Goal: Information Seeking & Learning: Understand process/instructions

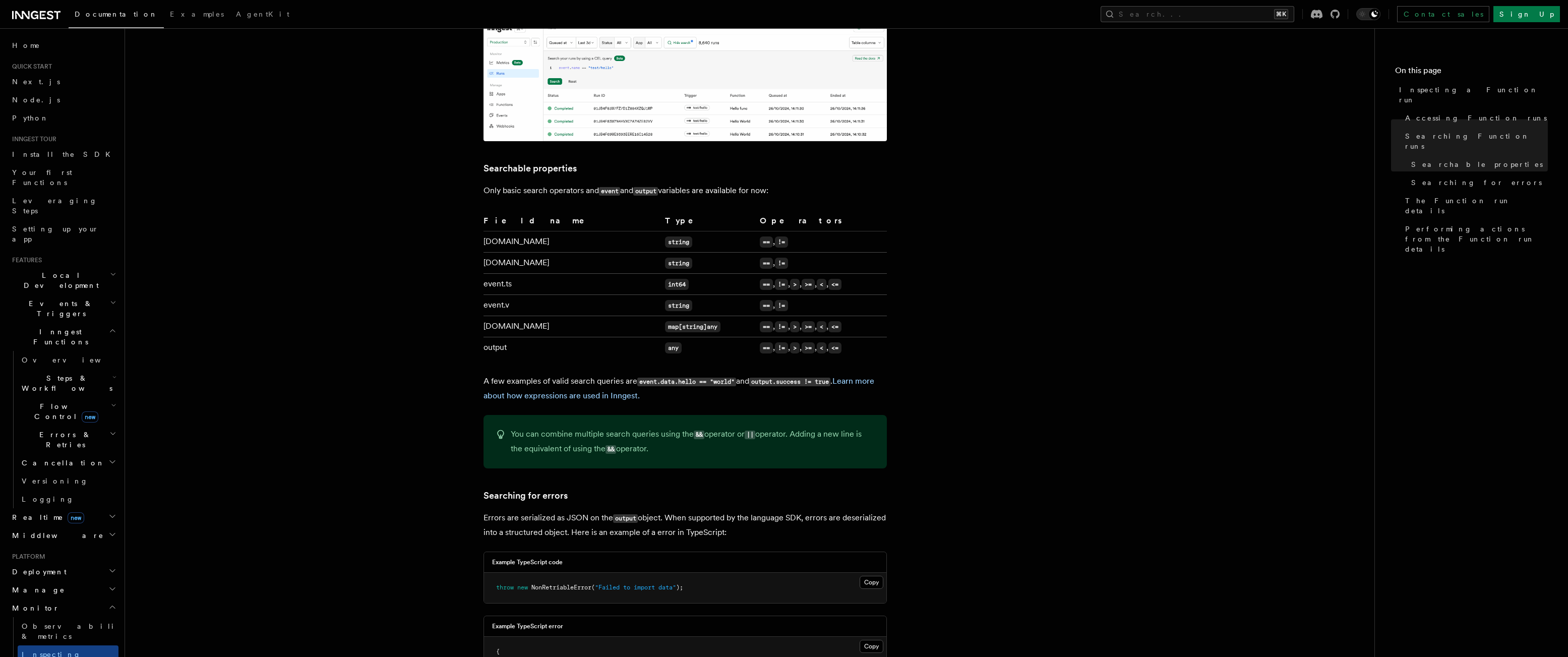
scroll to position [595, 0]
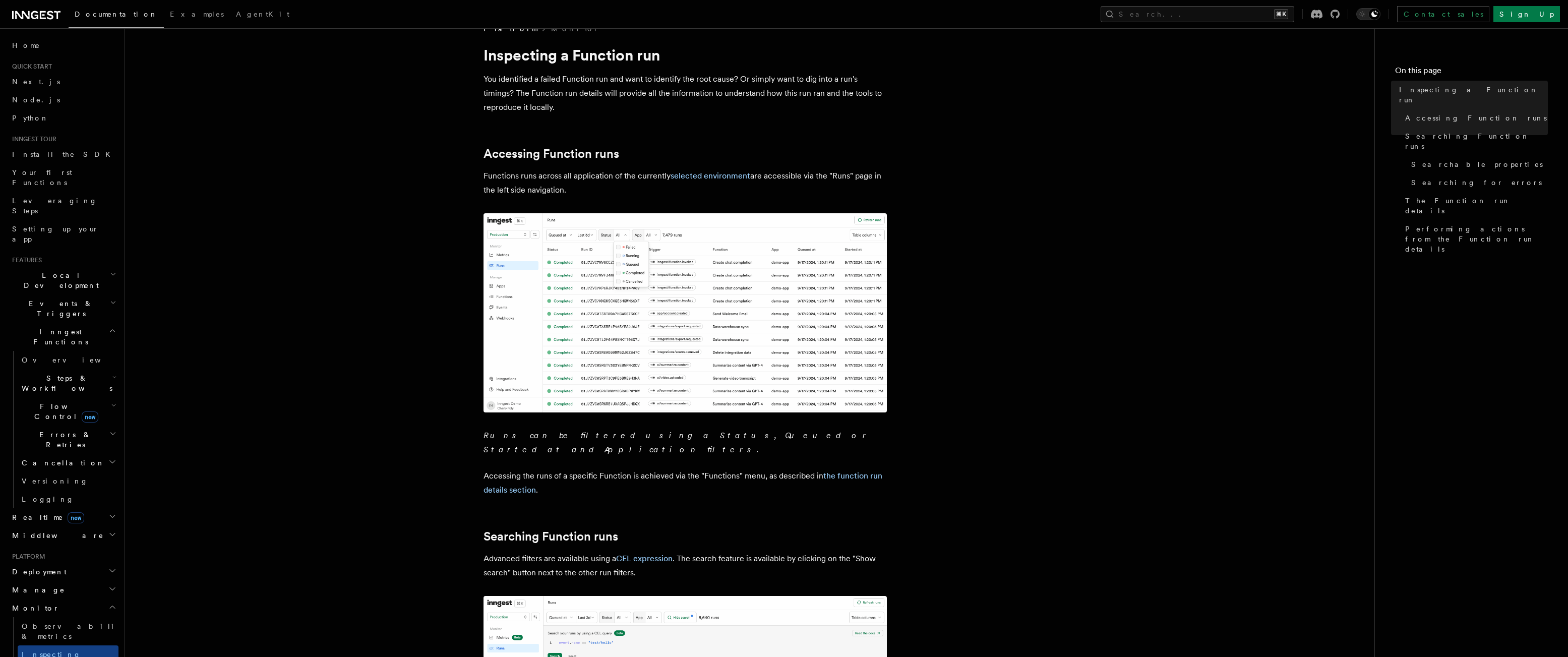
scroll to position [0, 0]
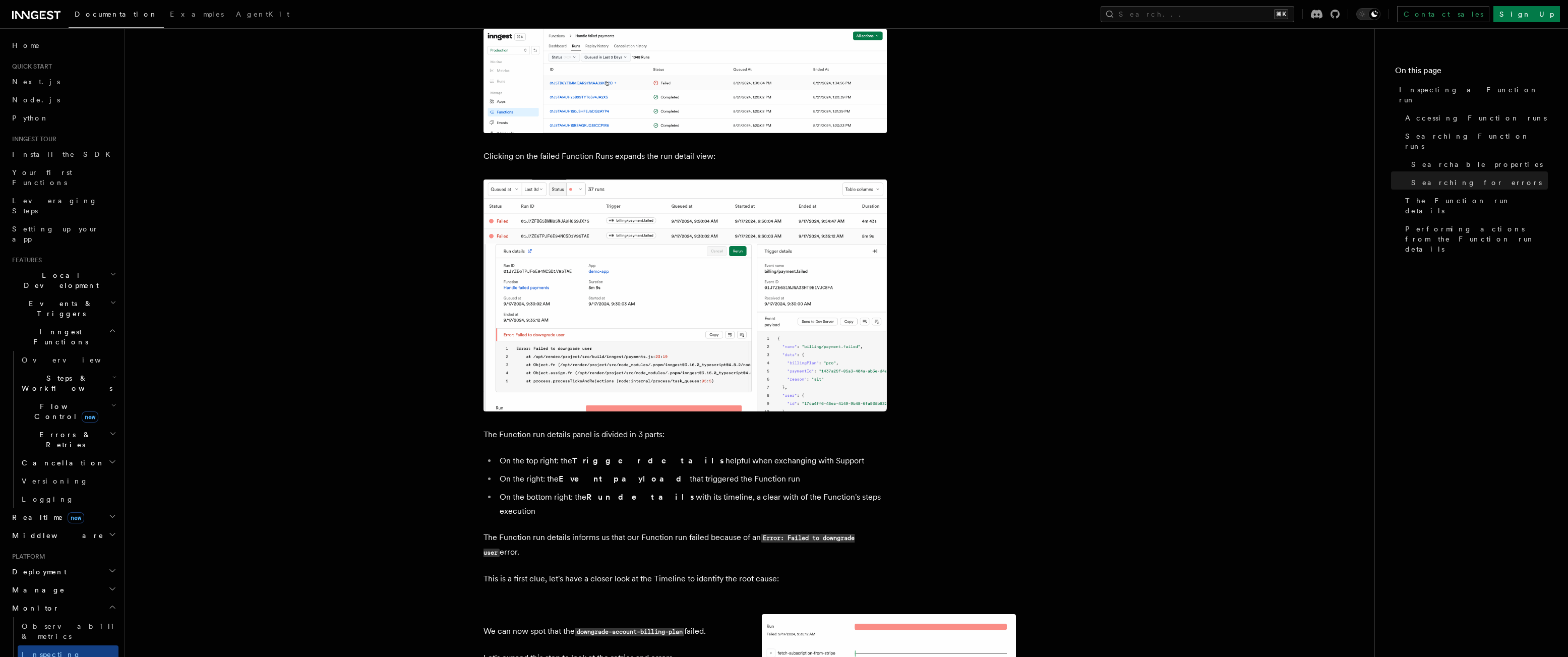
click at [1045, 300] on article "Platform Monitor Inspecting a Function run You identified a failed Function run…" at bounding box center [750, 70] width 1218 height 3060
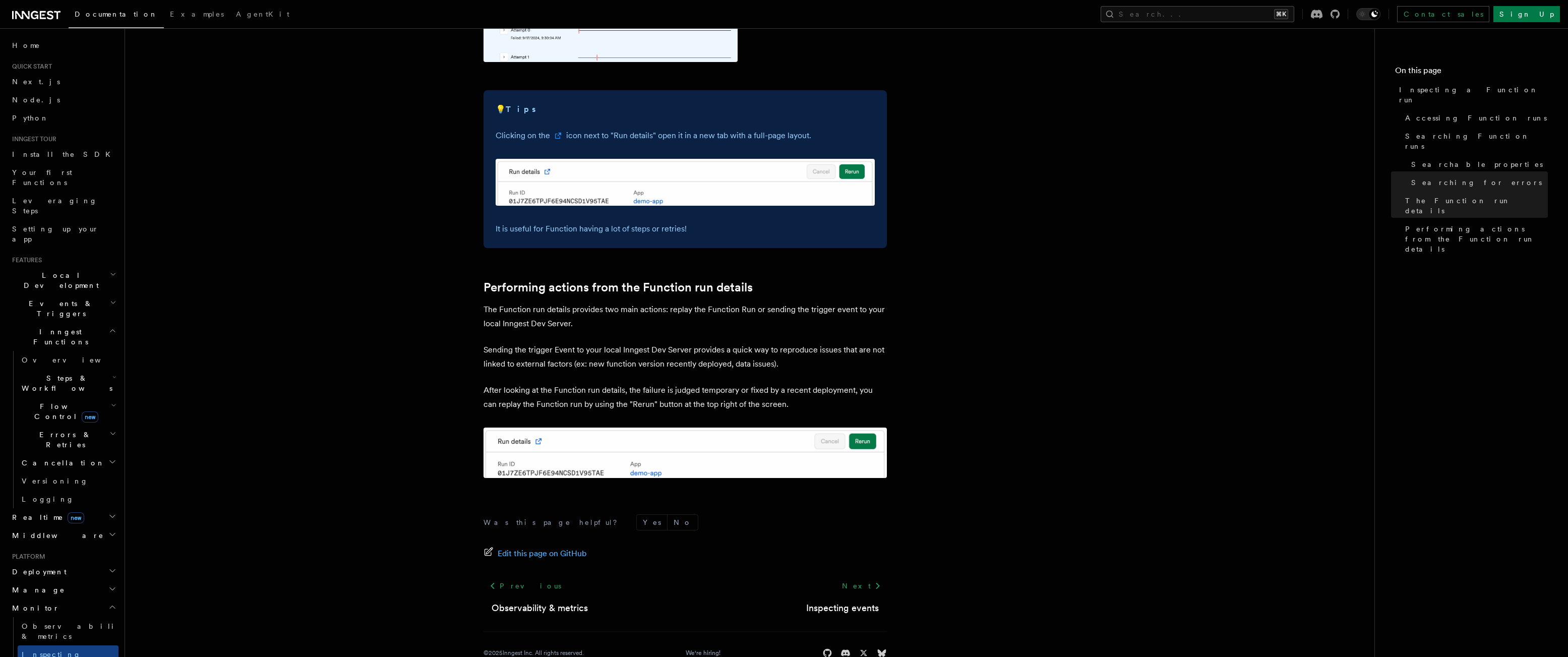
scroll to position [2426, 0]
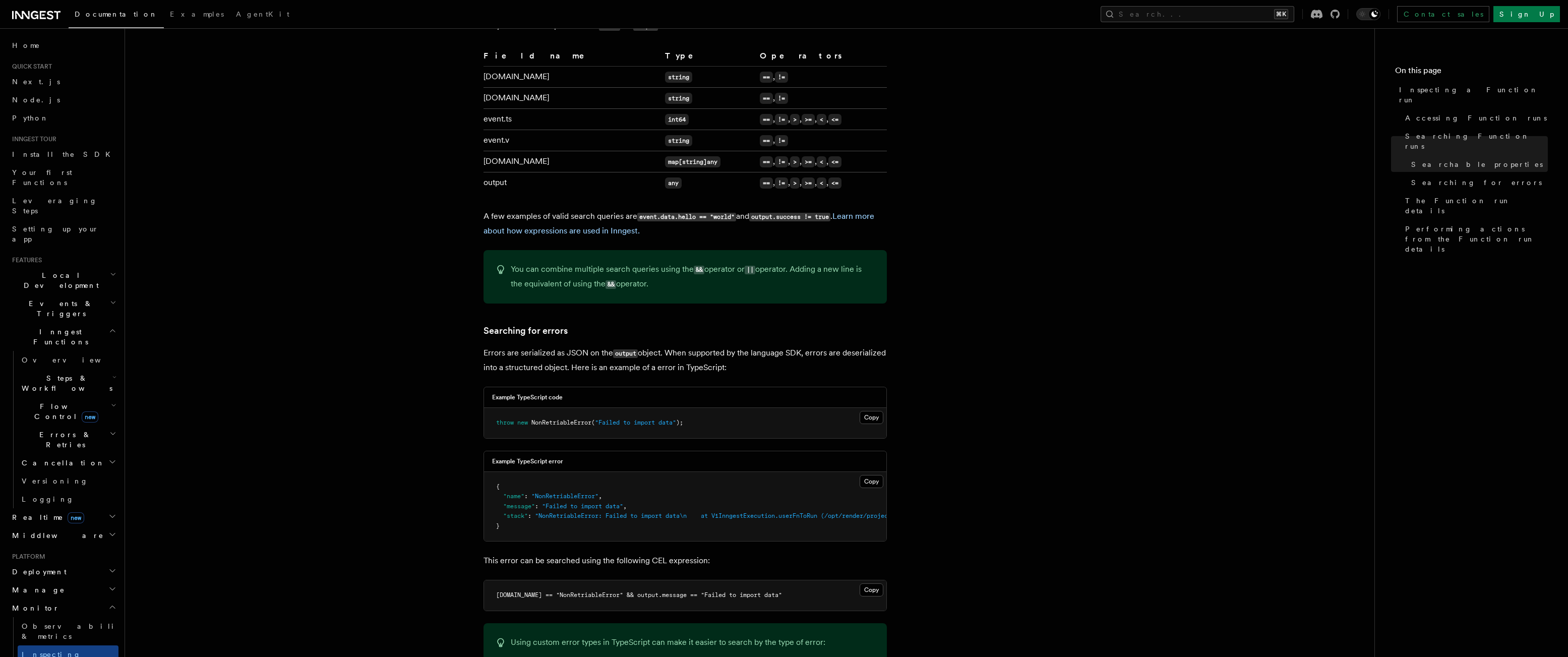
scroll to position [0, 0]
